Goal: Information Seeking & Learning: Understand process/instructions

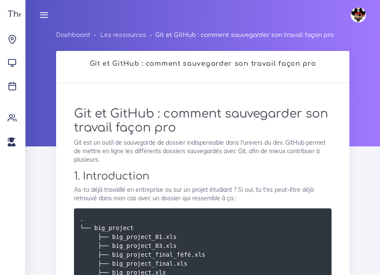
scroll to position [4769, 0]
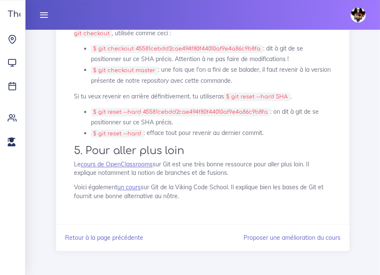
scroll to position [7404, 0]
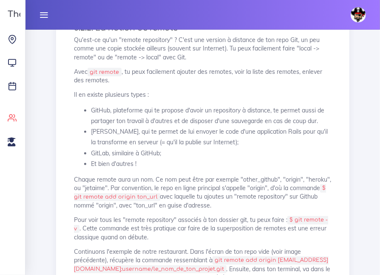
scroll to position [5817, 0]
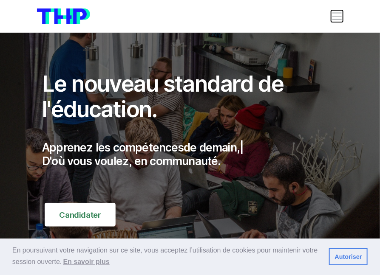
click at [336, 21] on span "Toggle navigation" at bounding box center [337, 16] width 12 height 12
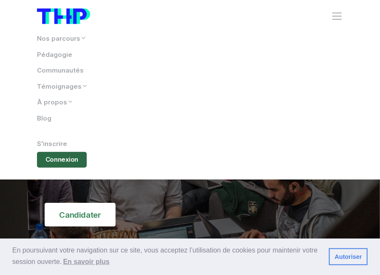
click at [52, 162] on link "Connexion" at bounding box center [62, 160] width 50 height 16
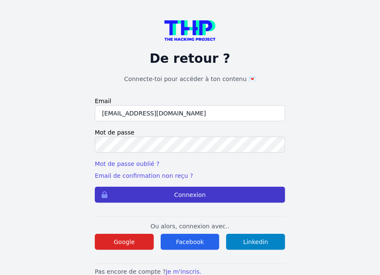
type input "[EMAIL_ADDRESS][DOMAIN_NAME]"
click at [155, 197] on button "Connexion" at bounding box center [190, 195] width 190 height 16
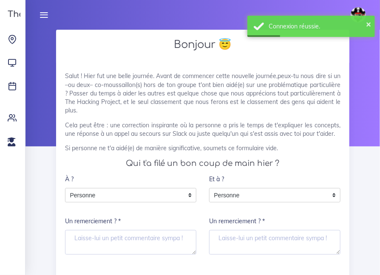
click at [43, 11] on icon at bounding box center [43, 14] width 9 height 9
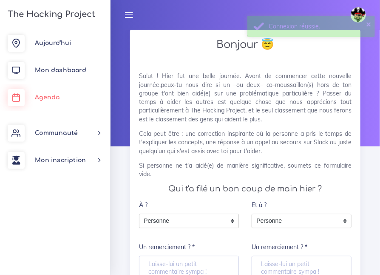
click at [43, 102] on link "Agenda" at bounding box center [55, 97] width 110 height 27
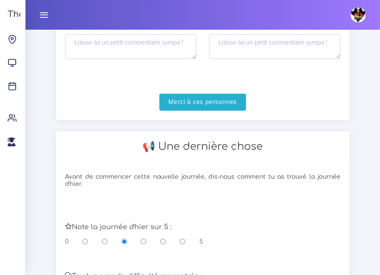
scroll to position [195, 0]
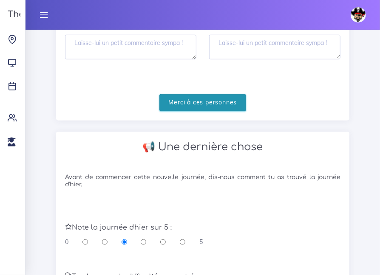
click at [187, 112] on input "Merci à ces personnes" at bounding box center [202, 102] width 87 height 17
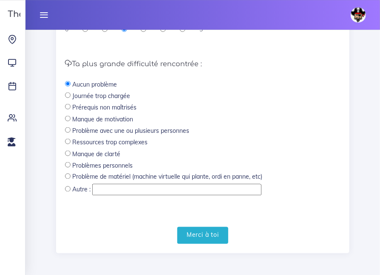
scroll to position [330, 0]
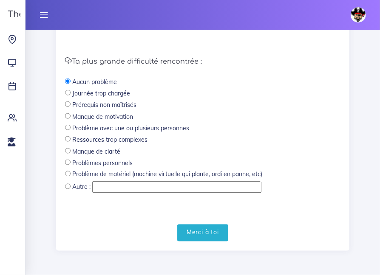
click at [71, 96] on input "radio" at bounding box center [68, 93] width 6 height 6
radio input "true"
click at [201, 229] on input "Merci à toi" at bounding box center [202, 233] width 51 height 17
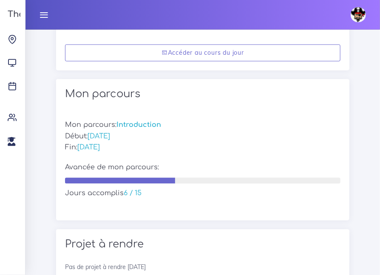
scroll to position [386, 0]
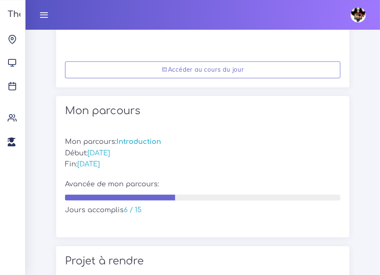
click at [47, 16] on icon at bounding box center [43, 14] width 9 height 9
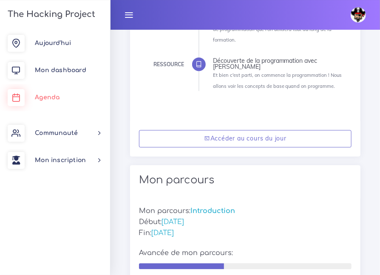
click at [54, 101] on link "Agenda" at bounding box center [55, 97] width 110 height 27
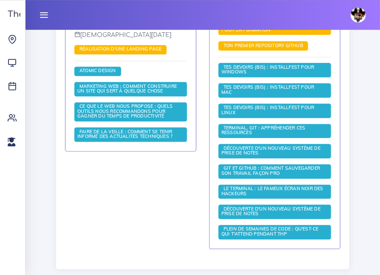
scroll to position [559, 0]
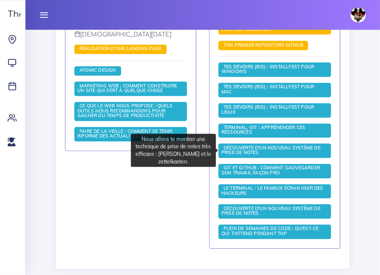
click at [281, 148] on span "Découverte d'un nouveau système de prise de notes" at bounding box center [270, 150] width 99 height 11
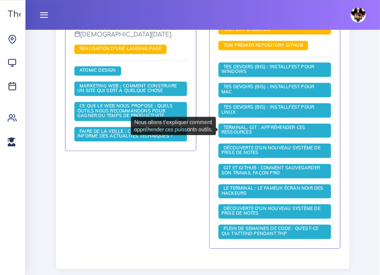
click at [254, 128] on span "Terminal, Git : appréhender ces ressources" at bounding box center [263, 129] width 84 height 11
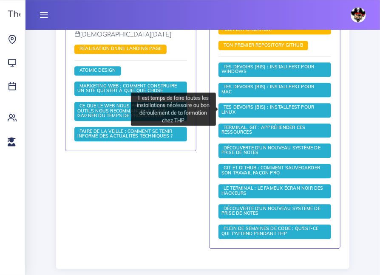
click at [265, 106] on span "Tes devoirs (bis) : Installfest pour Linux" at bounding box center [267, 109] width 93 height 11
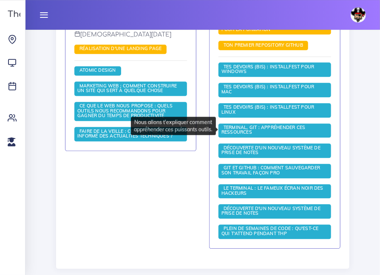
click at [262, 127] on span "Terminal, Git : appréhender ces ressources" at bounding box center [263, 129] width 84 height 11
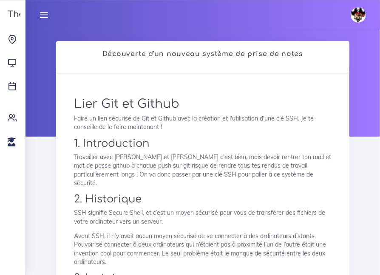
scroll to position [9, 0]
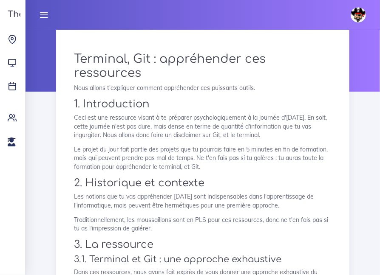
scroll to position [51, 0]
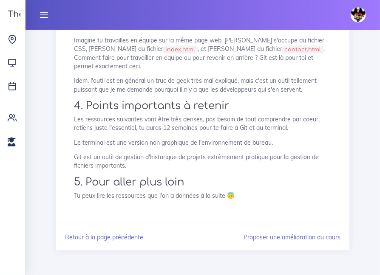
scroll to position [770, 0]
click at [93, 240] on link "Retour à la page précédente" at bounding box center [104, 238] width 78 height 8
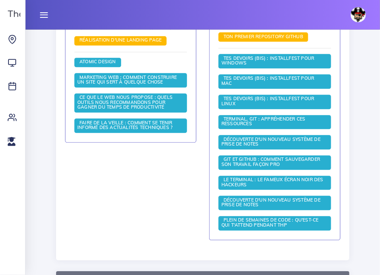
scroll to position [567, 0]
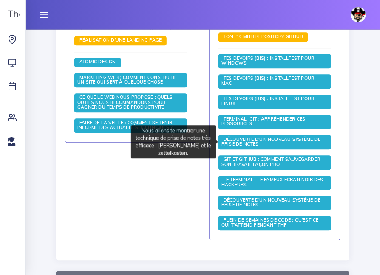
click at [247, 138] on span "Découverte d'un nouveau système de prise de notes" at bounding box center [270, 142] width 99 height 11
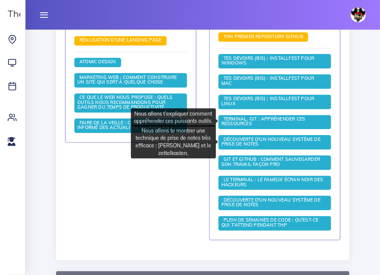
click at [270, 121] on span "Terminal, Git : appréhender ces ressources" at bounding box center [263, 121] width 84 height 11
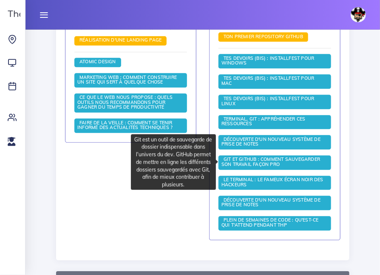
click at [268, 164] on span "Git et GitHub : comment sauvegarder son travail façon pro" at bounding box center [270, 162] width 99 height 11
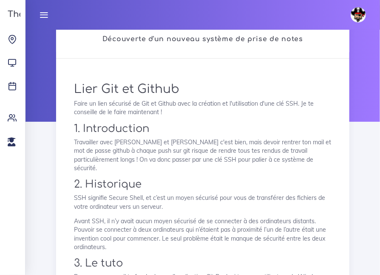
scroll to position [25, 0]
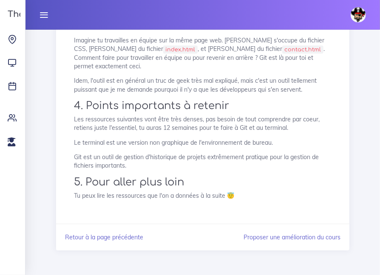
scroll to position [705, 0]
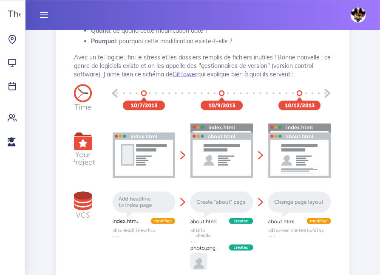
scroll to position [373, 0]
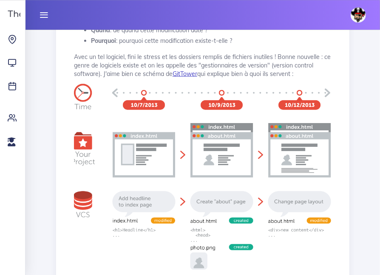
click at [197, 77] on link "GitTower" at bounding box center [184, 74] width 25 height 8
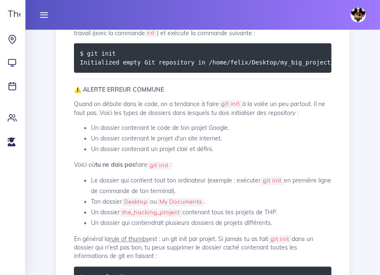
scroll to position [1300, 0]
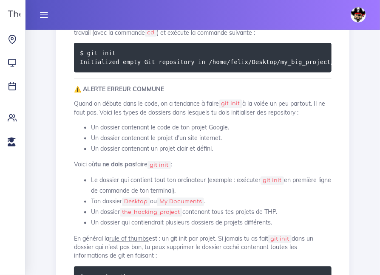
click at [189, 37] on p "Avant de commencer, il faut dire au logiciel Git : "ceci est un dossier de trav…" at bounding box center [202, 20] width 257 height 34
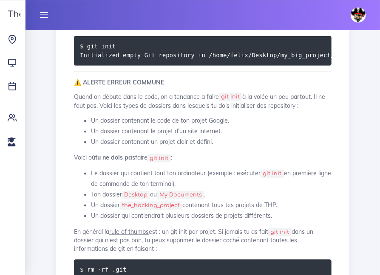
scroll to position [1306, 0]
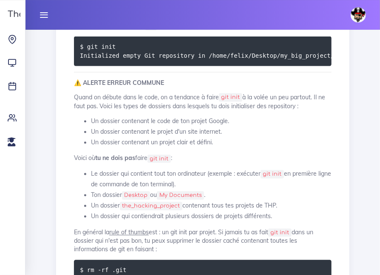
click at [183, 31] on p "Avant de commencer, il faut dire au logiciel Git : "ceci est un dossier de trav…" at bounding box center [202, 13] width 257 height 34
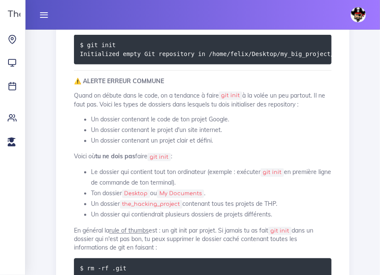
scroll to position [1308, 0]
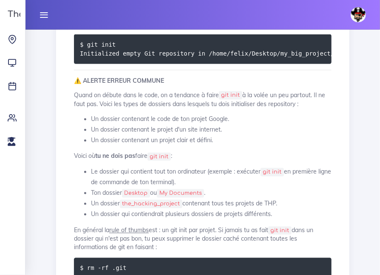
click at [220, 58] on code "$ git init Initialized empty Git repository in /home/felix/Desktop/my_big_proje…" at bounding box center [217, 49] width 274 height 18
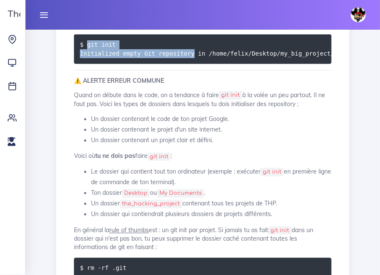
drag, startPoint x: 86, startPoint y: 183, endPoint x: 185, endPoint y: 193, distance: 99.9
click at [185, 58] on code "$ git init Initialized empty Git repository in /home/felix/Desktop/my_big_proje…" at bounding box center [217, 49] width 274 height 18
copy code "git init Initialized empty Git repository"
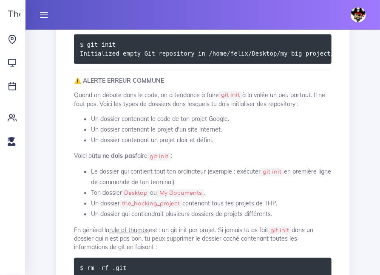
click at [192, 64] on pre "$ git init Initialized empty Git repository in /home/felix/Desktop/my_big_proje…" at bounding box center [202, 49] width 257 height 30
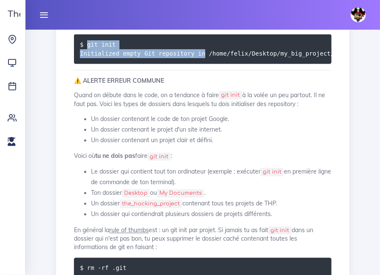
drag, startPoint x: 86, startPoint y: 183, endPoint x: 196, endPoint y: 192, distance: 110.0
click at [196, 58] on code "$ git init Initialized empty Git repository in /home/felix/Desktop/my_big_proje…" at bounding box center [217, 49] width 274 height 18
copy code "git init Initialized empty Git repository in"
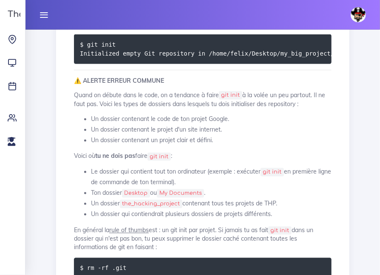
click at [259, 58] on code "$ git init Initialized empty Git repository in /home/felix/Desktop/my_big_proje…" at bounding box center [217, 49] width 274 height 18
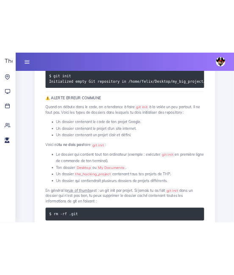
scroll to position [1315, 0]
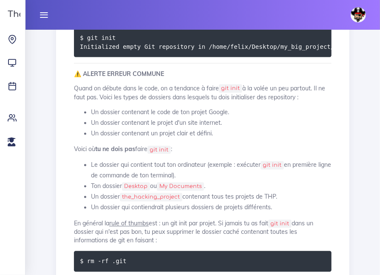
click at [241, 51] on code "$ git init Initialized empty Git repository in /home/felix/Desktop/my_big_proje…" at bounding box center [217, 42] width 274 height 18
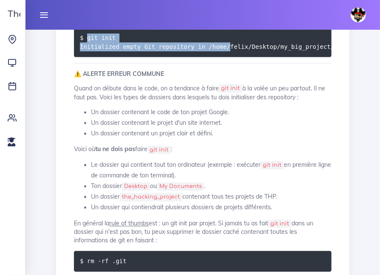
drag, startPoint x: 86, startPoint y: 175, endPoint x: 217, endPoint y: 186, distance: 132.1
click at [217, 51] on code "$ git init Initialized empty Git repository in /home/felix/Desktop/my_big_proje…" at bounding box center [217, 42] width 274 height 18
copy code "git init Initialized empty Git repository in /home/"
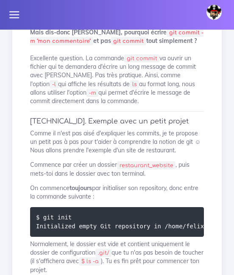
scroll to position [2276, 0]
